Goal: Check status

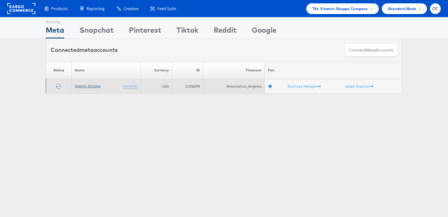
click at [87, 86] on link "Vitamin Shoppe" at bounding box center [88, 86] width 26 height 5
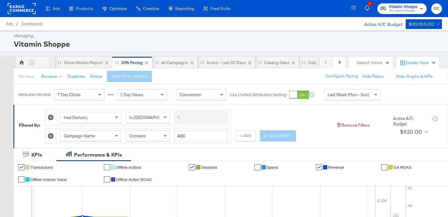
scroll to position [3, 0]
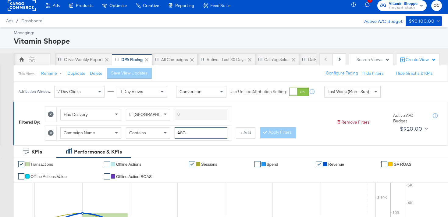
drag, startPoint x: 202, startPoint y: 133, endPoint x: 176, endPoint y: 132, distance: 26.2
click at [176, 132] on input "ASC" at bounding box center [201, 132] width 53 height 11
type input "d1"
click at [266, 131] on div at bounding box center [266, 132] width 4 height 6
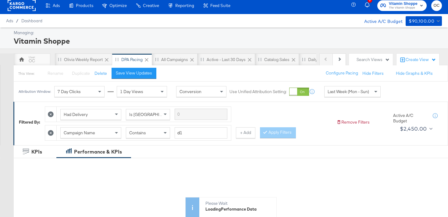
click at [335, 96] on div "Last Week (Mon - Sun)" at bounding box center [353, 91] width 56 height 10
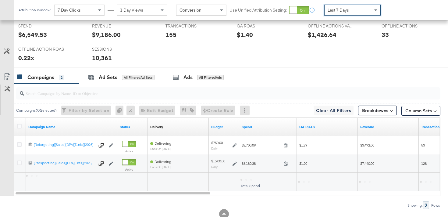
scroll to position [290, 0]
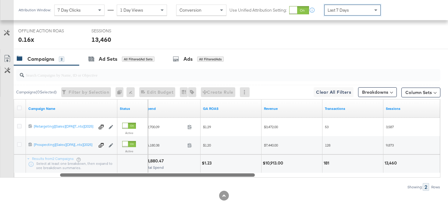
drag, startPoint x: 163, startPoint y: 175, endPoint x: 191, endPoint y: 166, distance: 29.1
click at [191, 166] on div "Campaign Name Status Spend GA ROAS Revenue Transactions Sessions 6848629396636 …" at bounding box center [227, 138] width 427 height 78
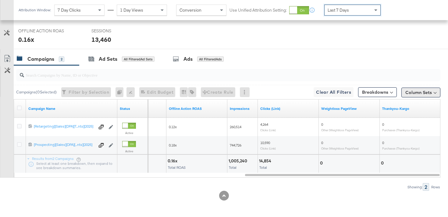
click at [428, 92] on button "Column Sets" at bounding box center [420, 92] width 39 height 10
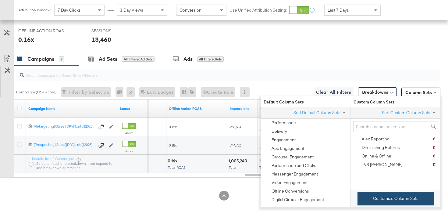
click at [383, 196] on button "Customize Column Sets" at bounding box center [396, 198] width 77 height 14
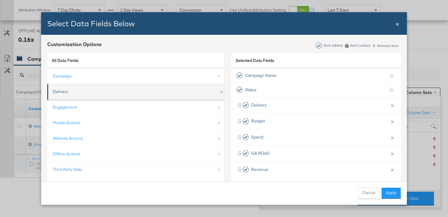
click at [181, 85] on li "Delivery" at bounding box center [135, 92] width 177 height 16
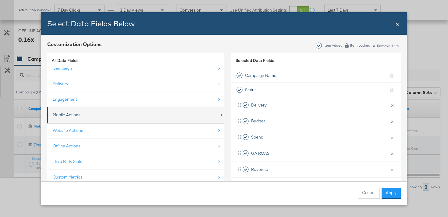
scroll to position [9, 0]
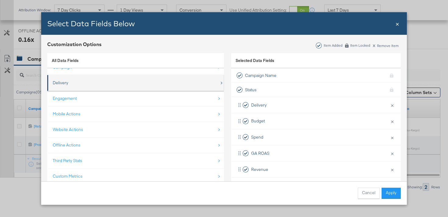
click at [102, 88] on div "Delivery" at bounding box center [136, 83] width 167 height 12
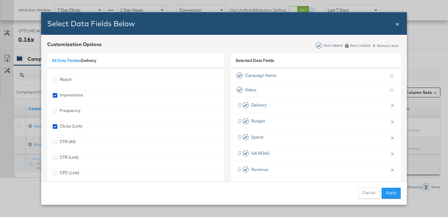
scroll to position [55, 0]
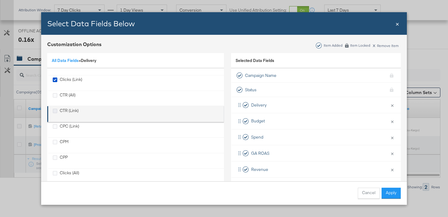
click at [56, 111] on icon "CTR (Link)" at bounding box center [55, 111] width 5 height 5
click at [0, 0] on input "CTR (Link)" at bounding box center [0, 0] width 0 height 0
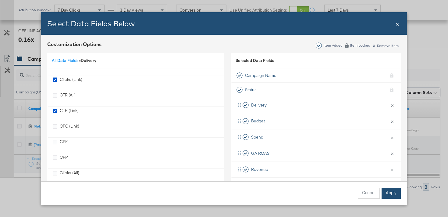
click at [392, 190] on button "Apply" at bounding box center [391, 192] width 19 height 11
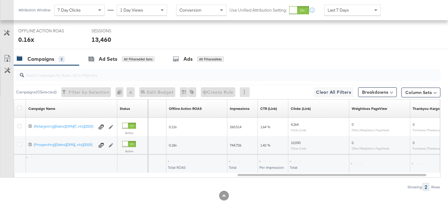
scroll to position [9, 0]
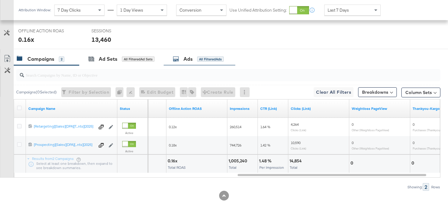
click at [186, 63] on div "Ads All Filtered Ads" at bounding box center [200, 58] width 72 height 13
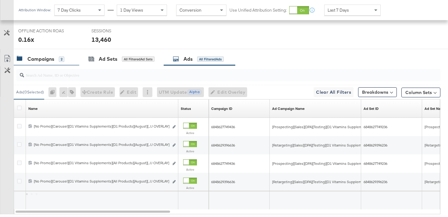
click at [68, 63] on div "Campaigns 2" at bounding box center [47, 58] width 66 height 13
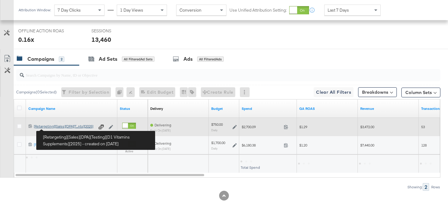
click at [59, 128] on div "[Retargeting][Sales][DPA][Testing][D1 Vitamins Supplements][2025] [Retargeting]…" at bounding box center [64, 126] width 61 height 5
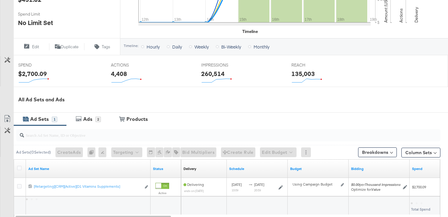
scroll to position [249, 0]
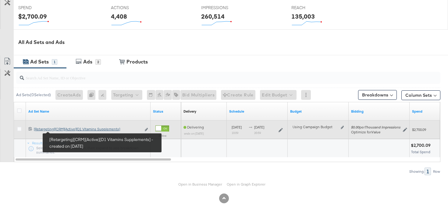
click at [66, 130] on div "[Retargeting][CRM][Active][D1 Vitamins Supplements] [Retargeting][CRM][Active][…" at bounding box center [87, 129] width 107 height 5
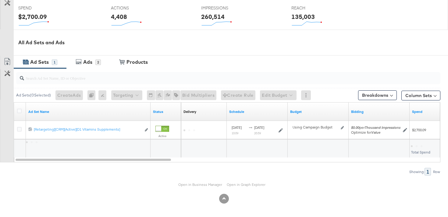
scroll to position [249, 0]
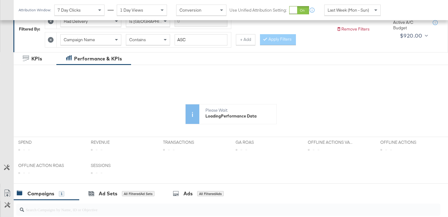
scroll to position [87, 0]
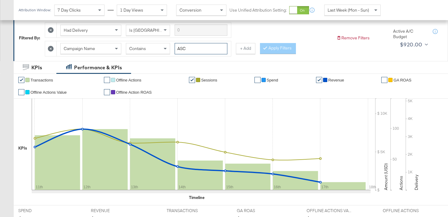
drag, startPoint x: 214, startPoint y: 51, endPoint x: 182, endPoint y: 50, distance: 32.3
click at [182, 50] on input "ASC" at bounding box center [201, 48] width 53 height 11
type input "A"
type input "d1"
click at [285, 48] on button "Apply Filters" at bounding box center [278, 48] width 36 height 11
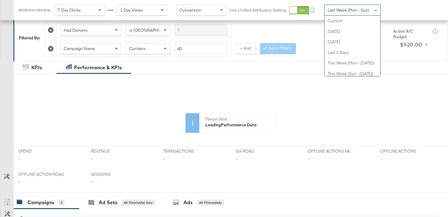
click at [336, 12] on span "Last Week (Mon - Sun)" at bounding box center [348, 9] width 41 height 5
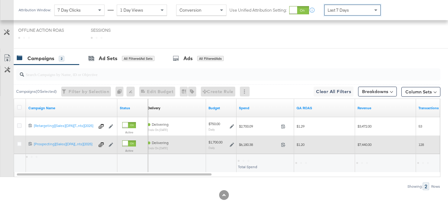
scroll to position [291, 0]
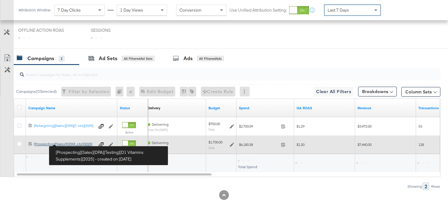
click at [72, 143] on div "[Prospecting][Sales][DPA][Testing][D1 Vitamins Supplements][2025] [Prospecting]…" at bounding box center [64, 143] width 61 height 5
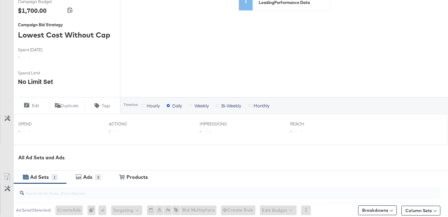
scroll to position [231, 0]
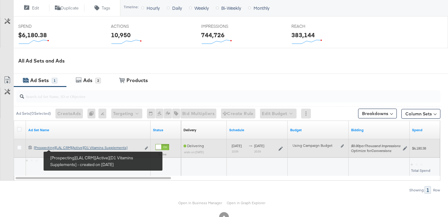
click at [66, 149] on div "[Prospecting][LAL CRM][Active][D1 Vitamins Supplements] [Prospecting][LAL CRM][…" at bounding box center [87, 147] width 107 height 5
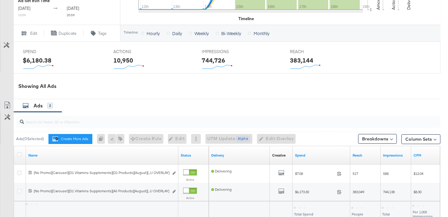
scroll to position [303, 0]
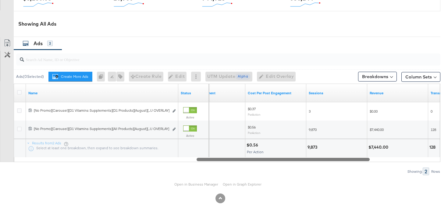
drag, startPoint x: 287, startPoint y: 161, endPoint x: 215, endPoint y: 151, distance: 72.0
click at [215, 151] on div "Name Status Post Engagement Cost Per Post Engagement Sessions Revenue Transacti…" at bounding box center [227, 123] width 427 height 78
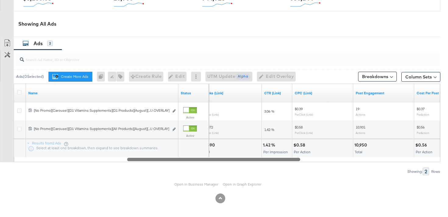
drag, startPoint x: 226, startPoint y: 158, endPoint x: 156, endPoint y: 159, distance: 69.5
click at [156, 159] on div at bounding box center [213, 158] width 173 height 5
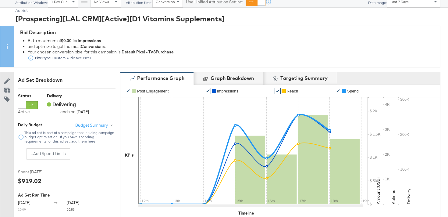
scroll to position [0, 0]
